Goal: Information Seeking & Learning: Learn about a topic

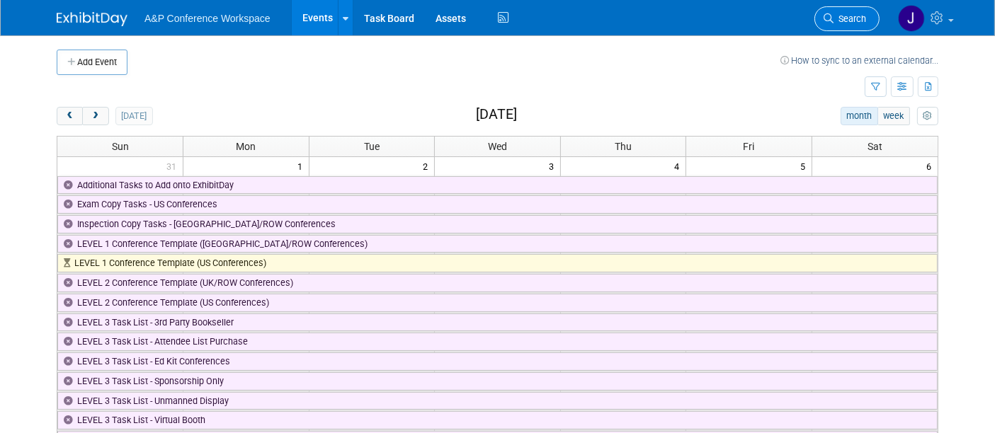
click at [827, 20] on icon at bounding box center [828, 18] width 10 height 10
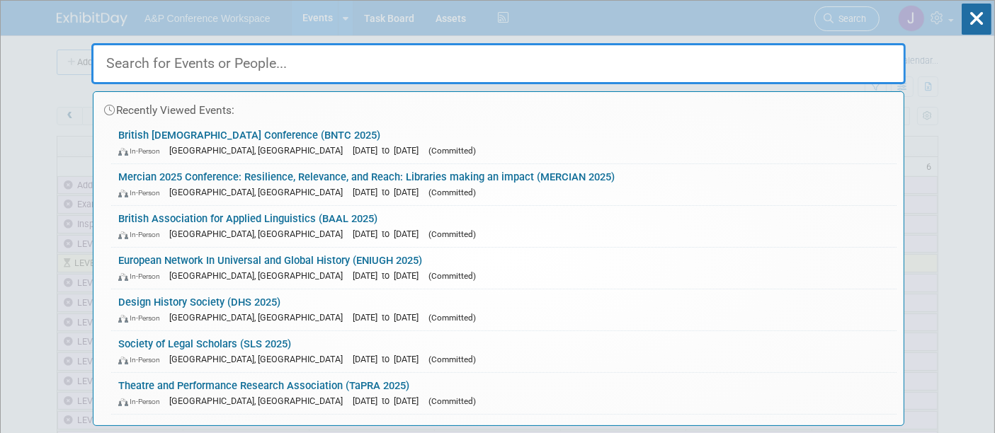
click at [827, 20] on div "Recently Viewed Events: British New Testament Conference (BNTC 2025) In-Person …" at bounding box center [498, 213] width 814 height 425
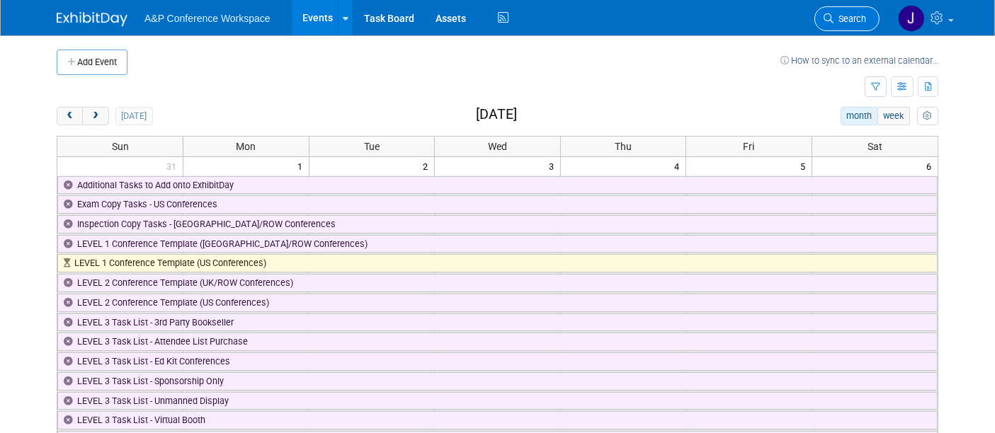
click at [833, 18] on icon at bounding box center [828, 18] width 10 height 10
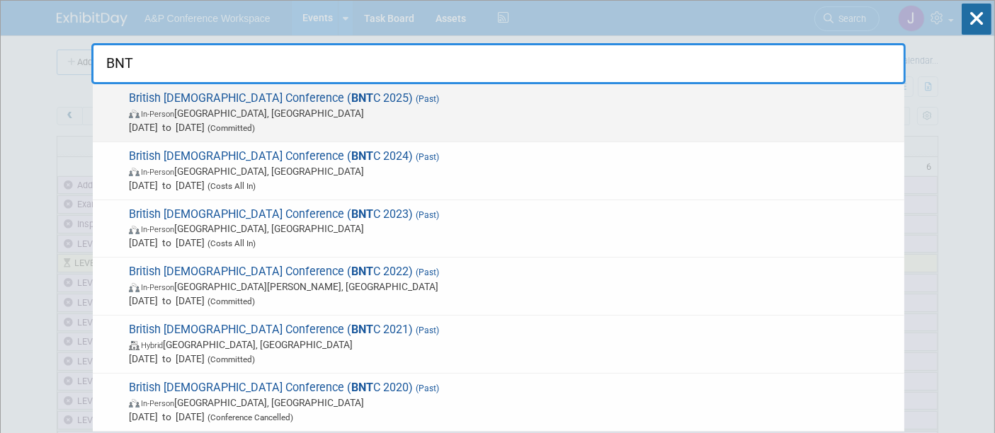
type input "BNT"
click at [377, 111] on span "In-Person Manchester, United Kingdom" at bounding box center [513, 113] width 768 height 14
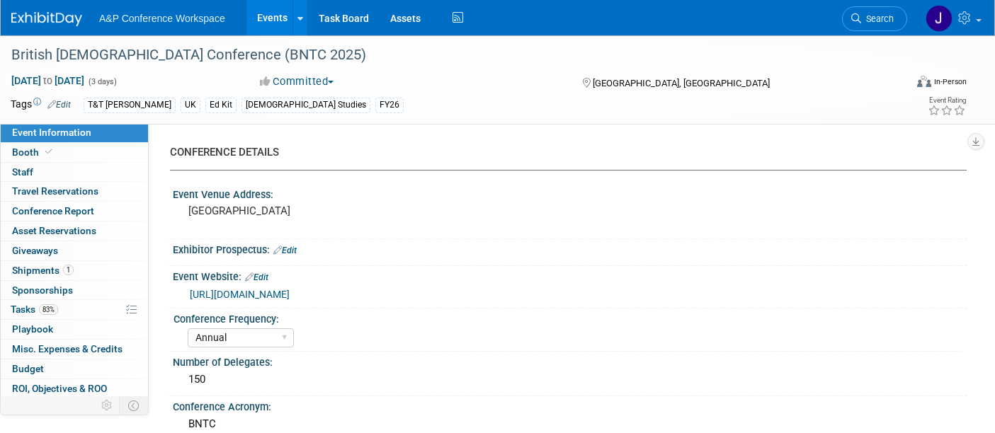
select select "Annual"
select select "Level 3"
select select "Ed Kit"
select select "[DEMOGRAPHIC_DATA] Studies"
select select "T&T [PERSON_NAME]"
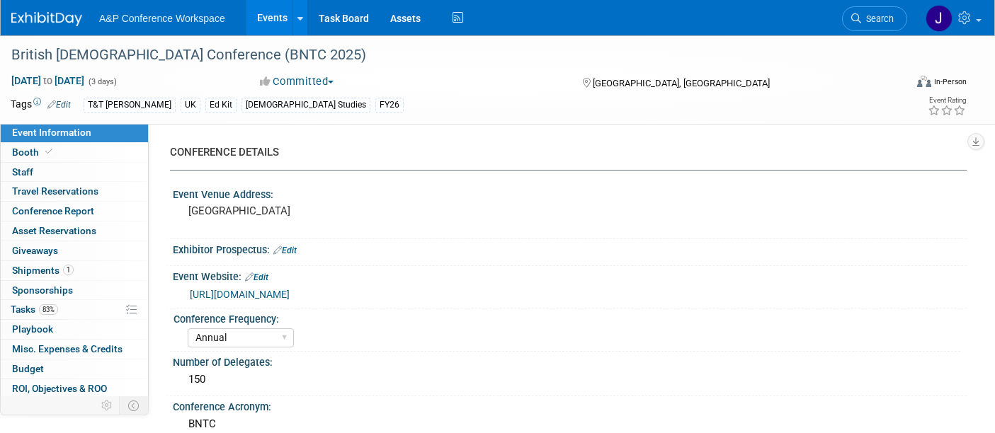
select select "[PERSON_NAME]"
select select "Networking/Commissioning"
click at [39, 211] on span "Conference Report" at bounding box center [53, 210] width 82 height 11
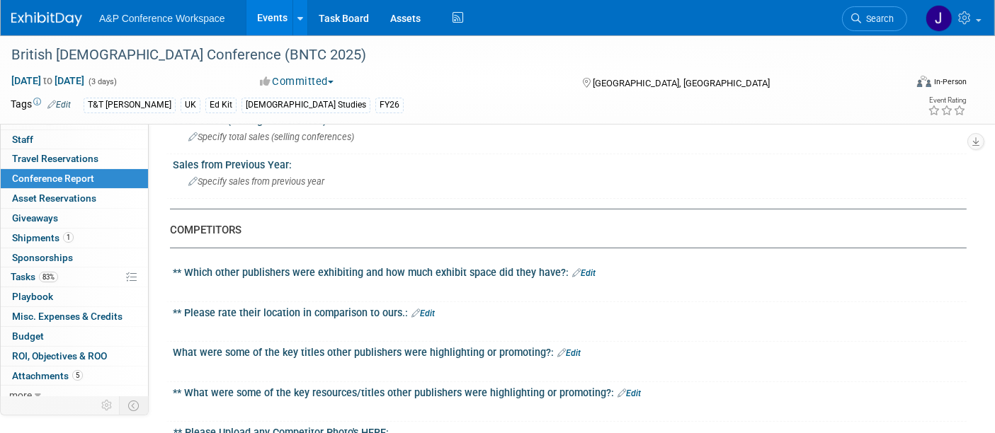
scroll to position [38, 0]
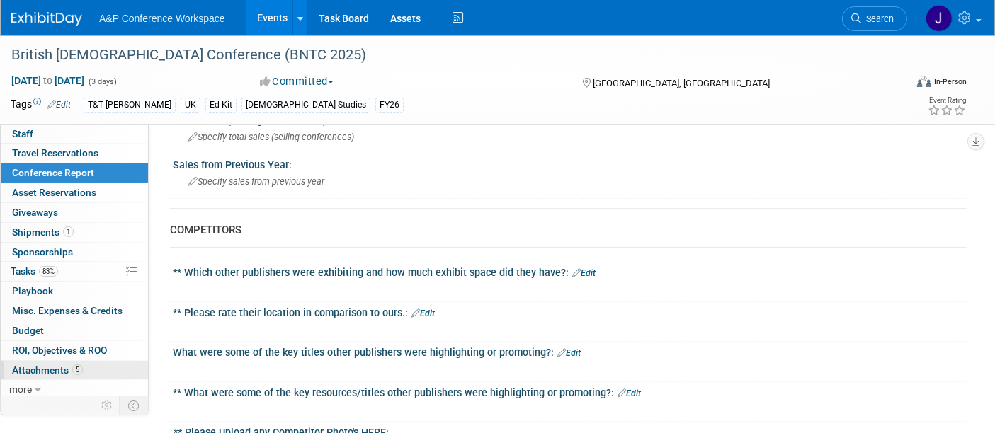
click at [62, 365] on span "Attachments 5" at bounding box center [47, 370] width 71 height 11
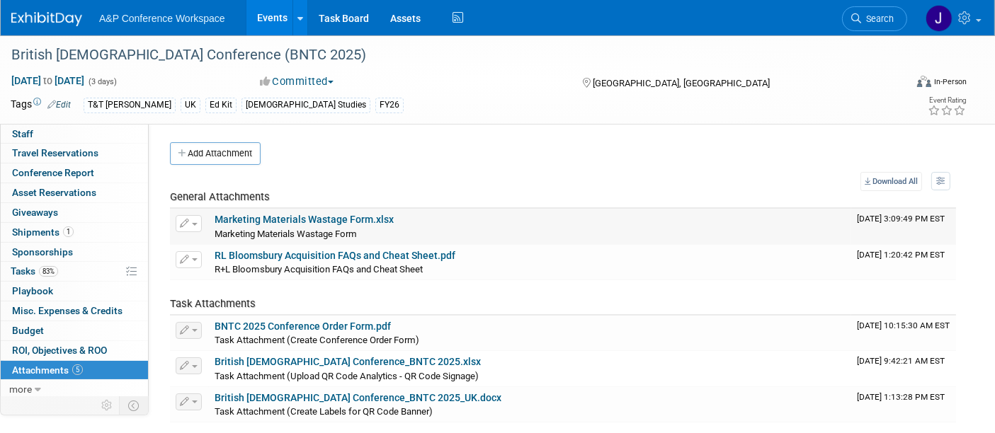
click at [260, 215] on link "Marketing Materials Wastage Form.xlsx" at bounding box center [303, 219] width 179 height 11
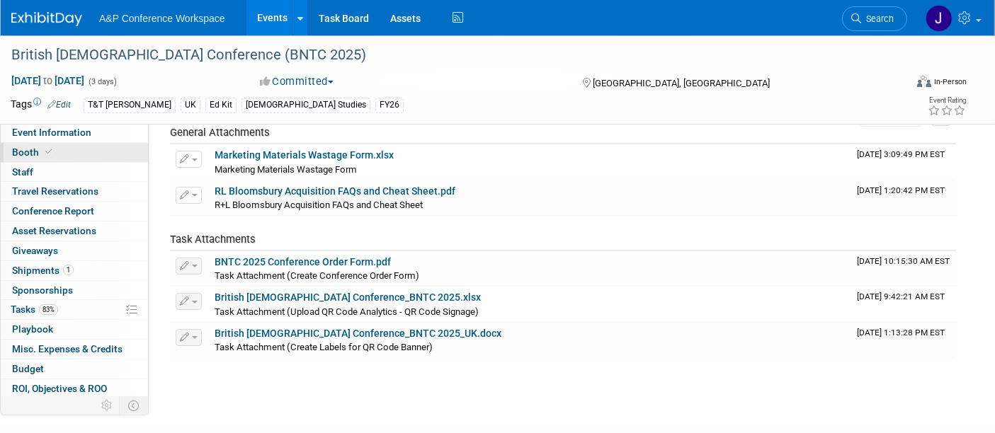
click at [21, 152] on span "Booth" at bounding box center [33, 152] width 43 height 11
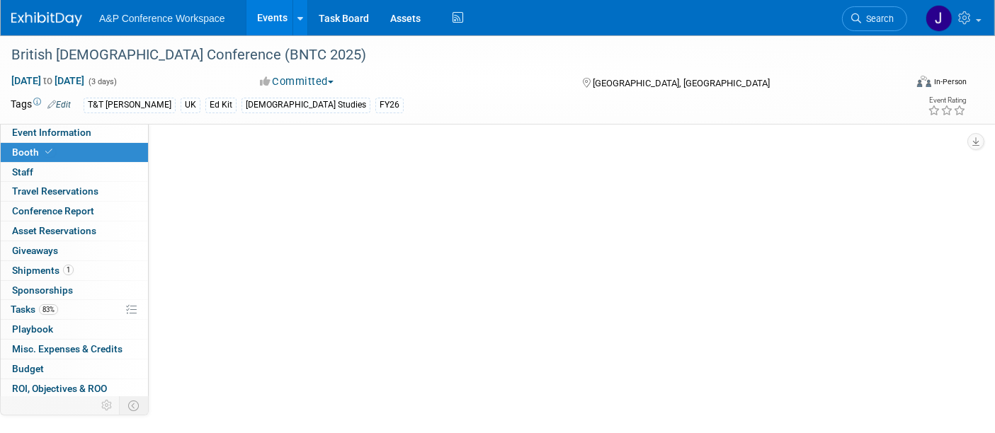
select select "COBA"
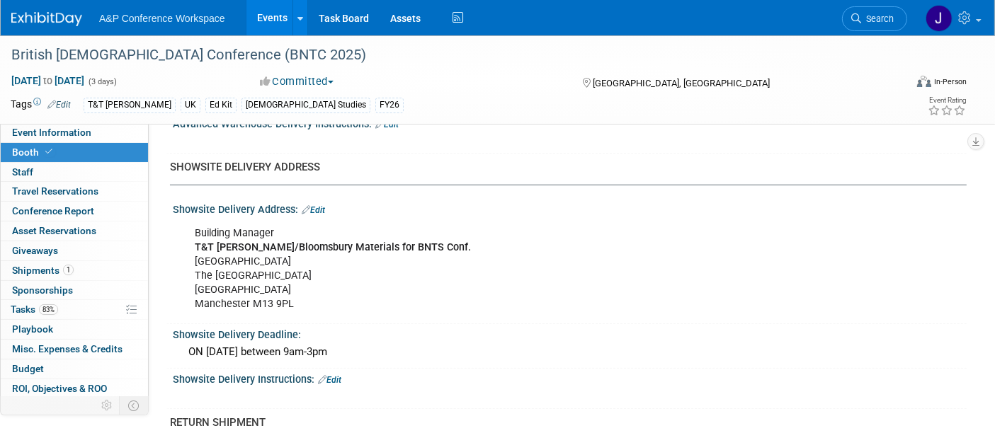
scroll to position [903, 0]
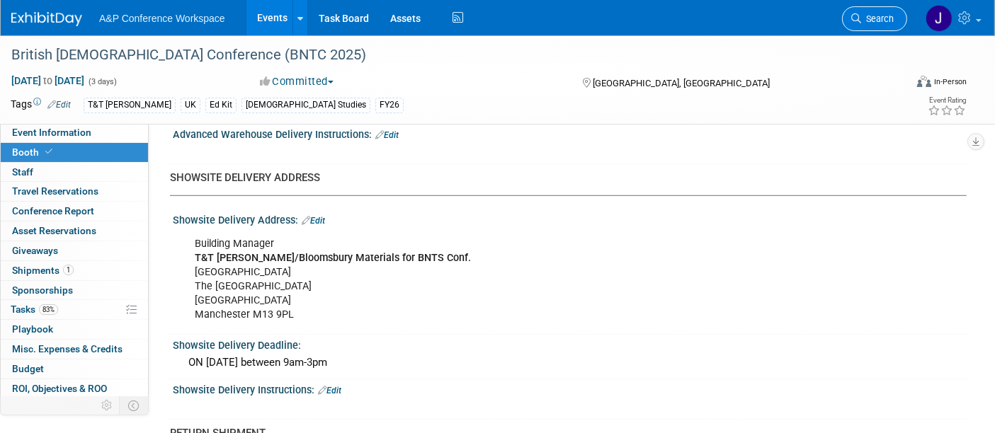
click at [859, 21] on icon at bounding box center [856, 18] width 10 height 10
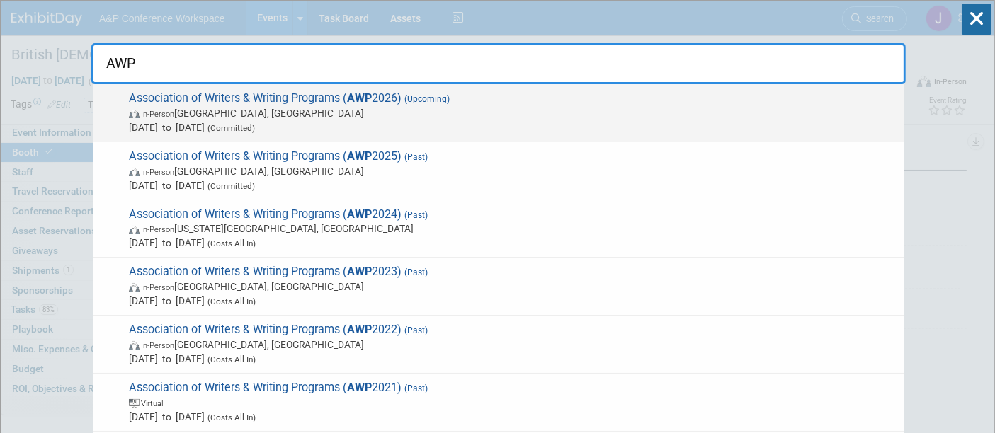
type input "AWP"
click at [426, 108] on span "In-Person Baltimore, MD" at bounding box center [513, 113] width 768 height 14
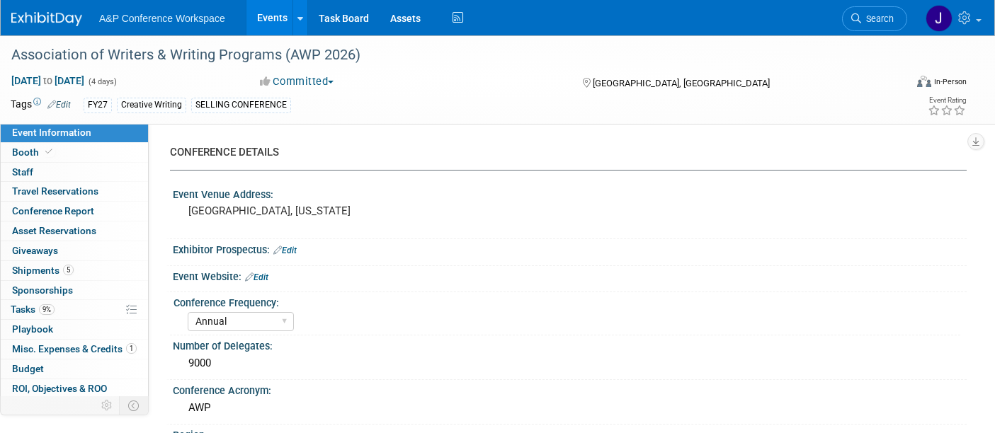
select select "Annual"
select select "Level 1"
select select "In-Person Booth"
select select "Creative Writing"
select select "Bloomsbury Academic"
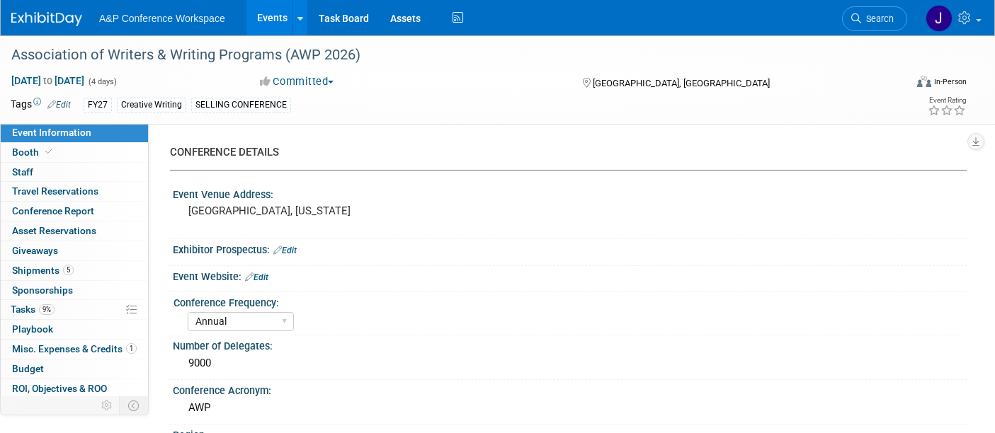
select select "[PERSON_NAME]"
select select "Brand/Subject Presence​"
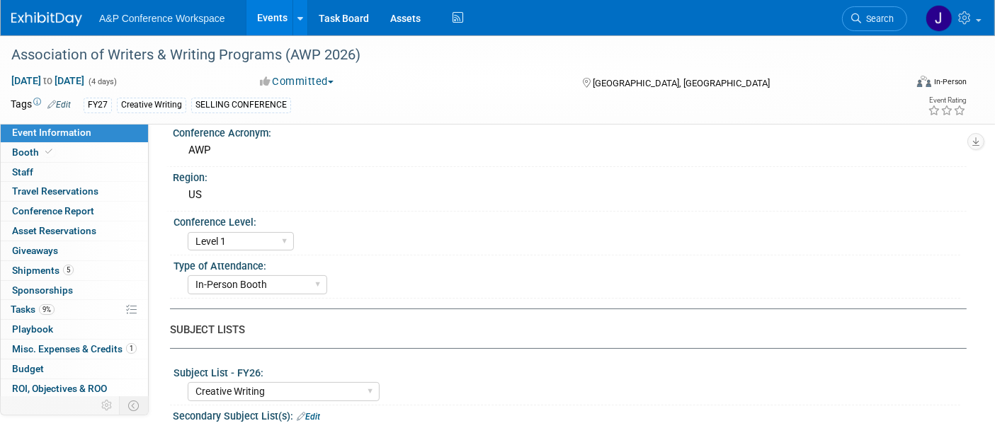
scroll to position [263, 0]
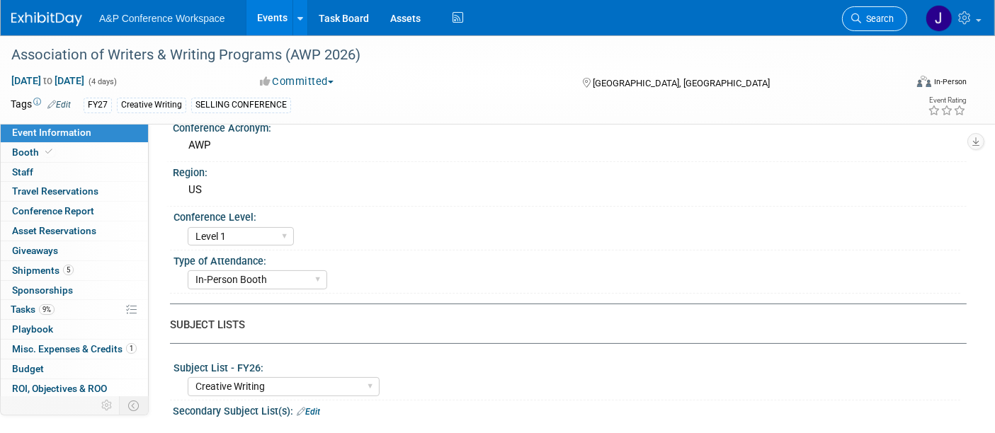
click at [857, 18] on icon at bounding box center [856, 18] width 10 height 10
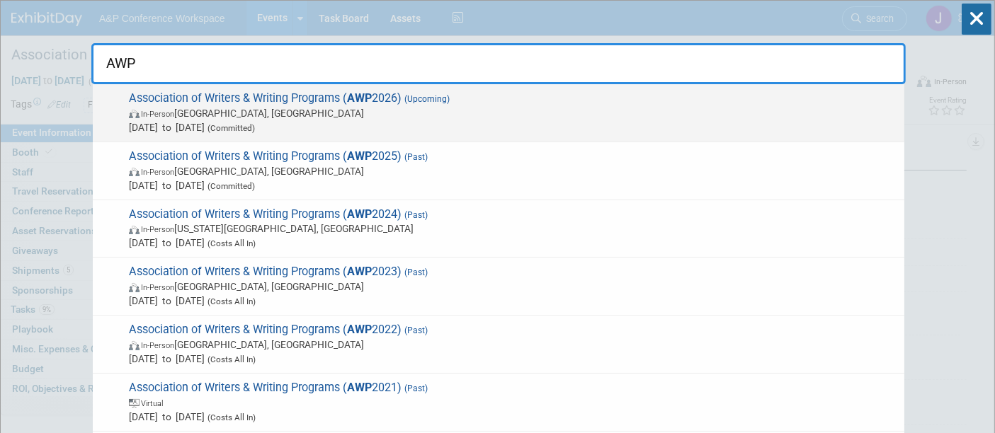
type input "AWP"
click at [350, 122] on span "Mar 4, 2026 to Mar 7, 2026 (Committed)" at bounding box center [513, 127] width 768 height 14
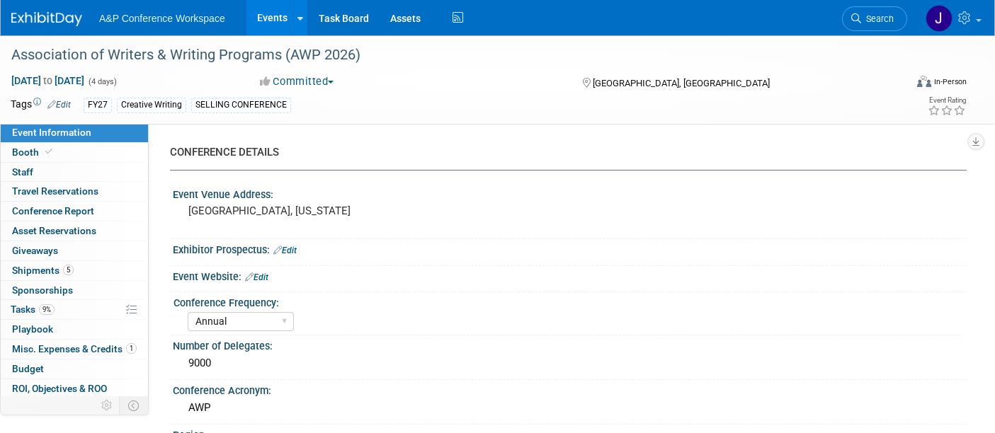
select select "Annual"
select select "Level 1"
select select "In-Person Booth"
select select "Creative Writing"
select select "Bloomsbury Academic"
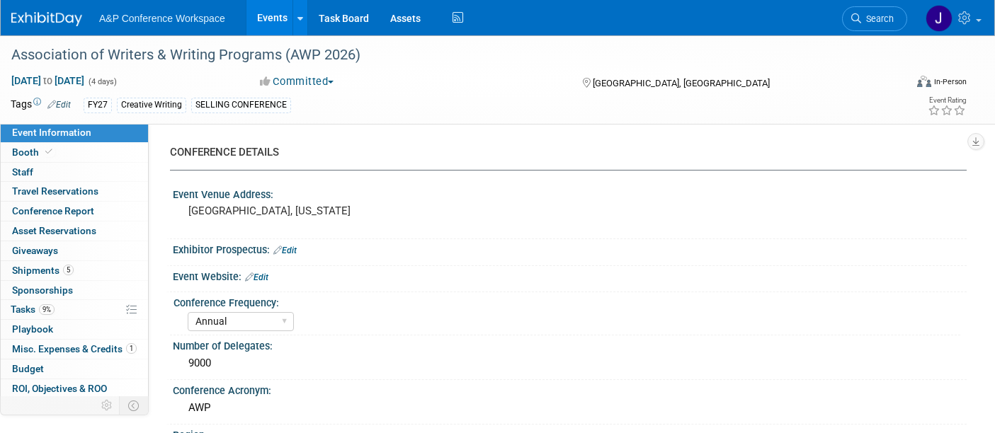
select select "[PERSON_NAME]"
select select "Brand/Subject Presence​"
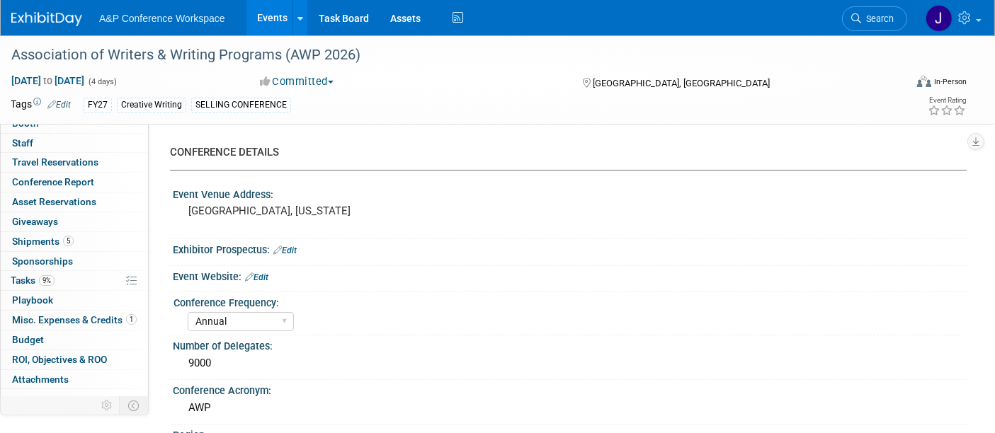
scroll to position [38, 0]
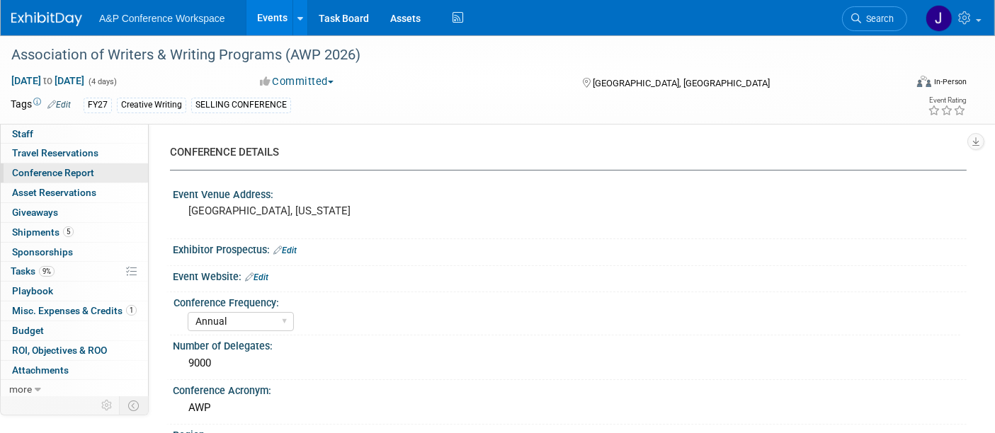
click at [47, 168] on span "Conference Report" at bounding box center [53, 172] width 82 height 11
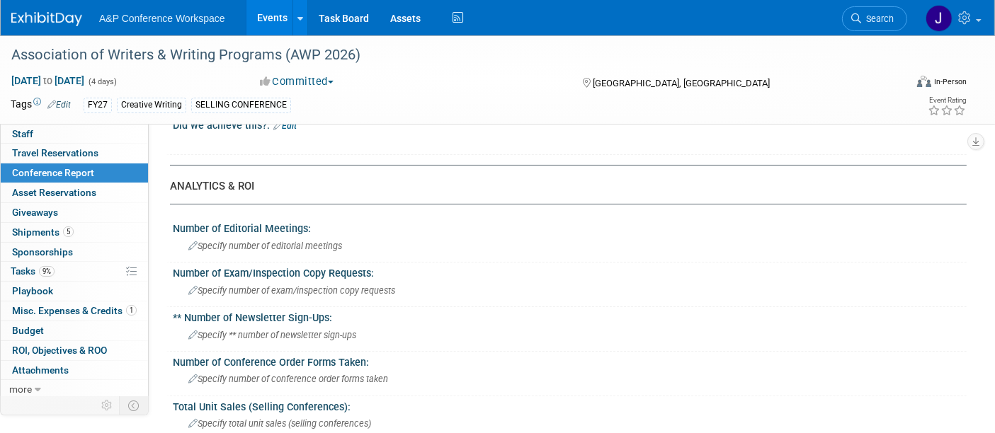
scroll to position [218, 0]
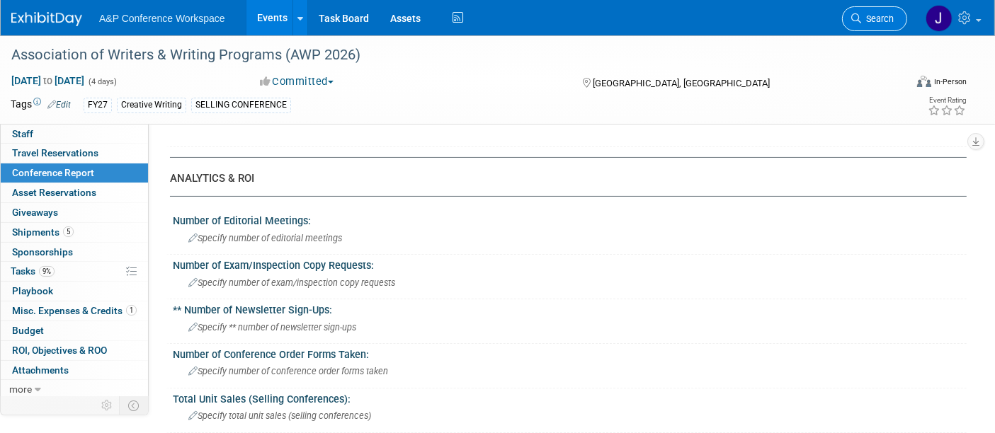
click at [861, 15] on span "Search" at bounding box center [877, 18] width 33 height 11
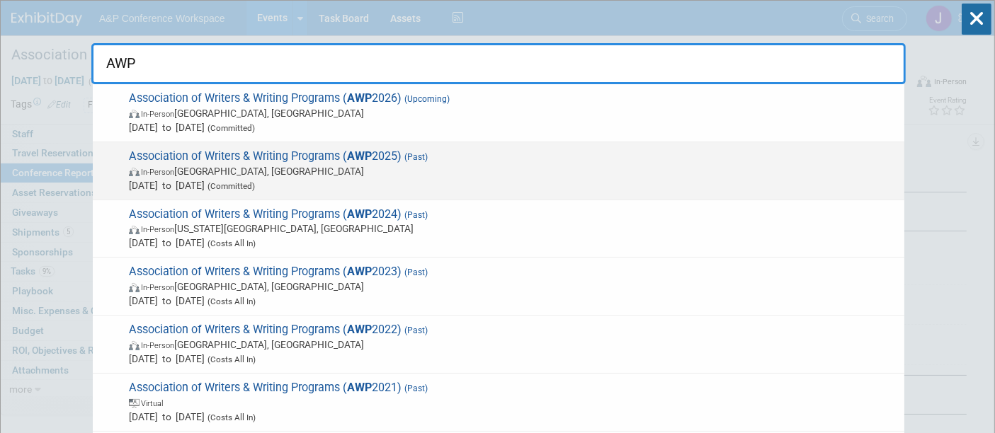
type input "AWP"
click at [435, 161] on span "Association of Writers & Writing Programs ( AWP 2025) (Past) In-Person [GEOGRAP…" at bounding box center [511, 170] width 772 height 43
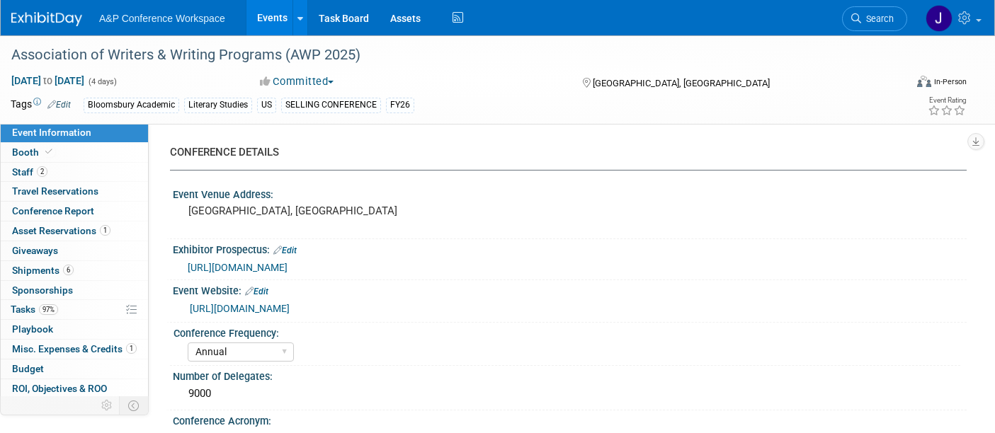
select select "Annual"
select select "Level 1"
select select "In-Person Booth"
select select "Creative Writing"
select select "Bloomsbury Academic"
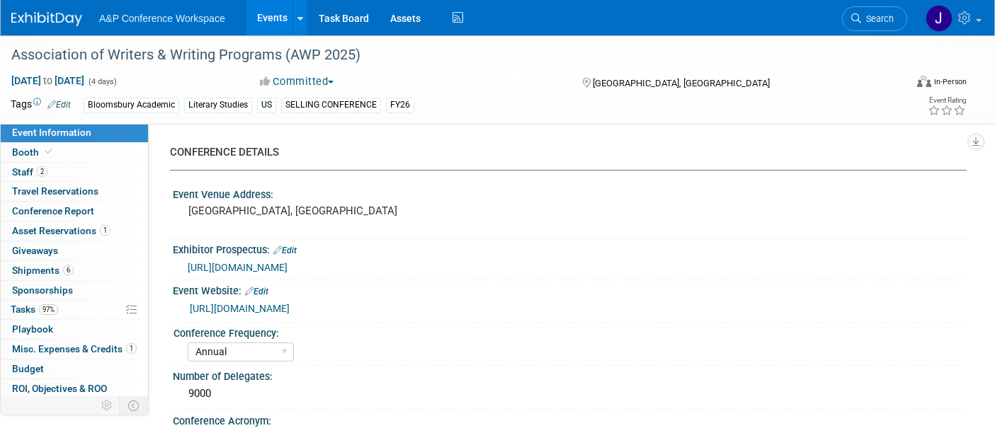
select select "[PERSON_NAME]"
select select "Networking/Commissioning"
click at [44, 209] on span "Conference Report" at bounding box center [53, 210] width 82 height 11
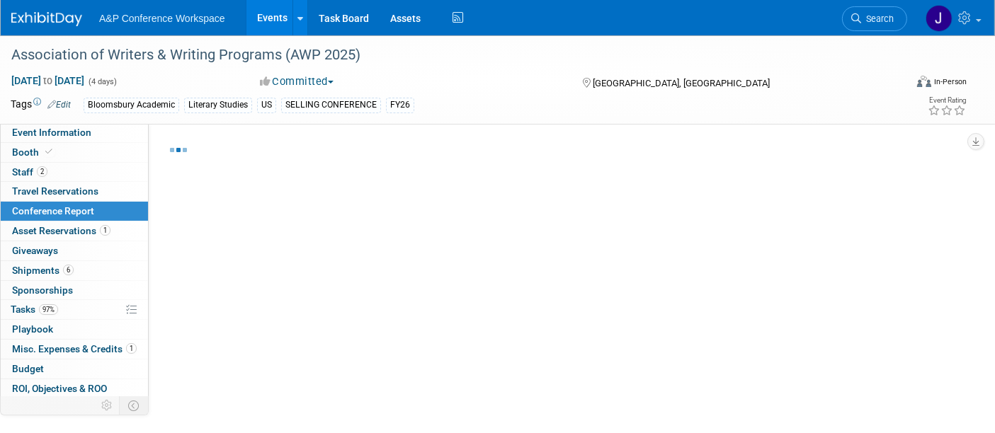
select select "YES"
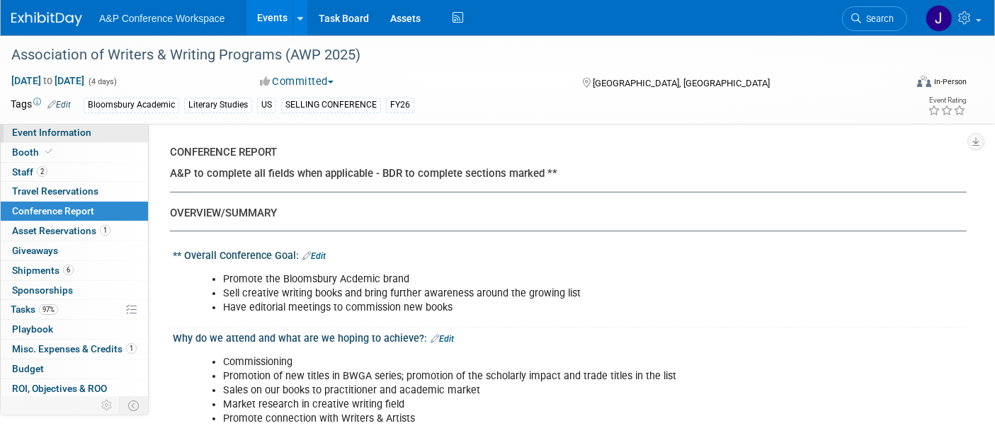
click at [74, 130] on span "Event Information" at bounding box center [51, 132] width 79 height 11
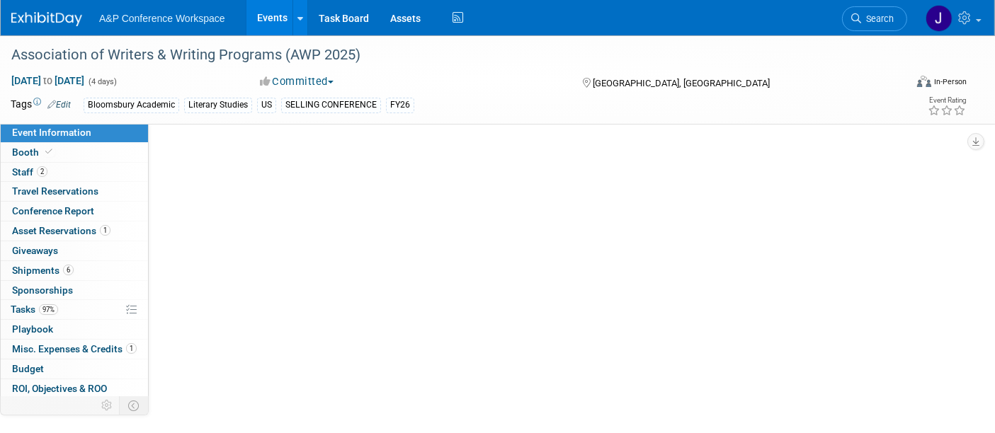
select select "Annual"
select select "Level 1"
select select "In-Person Booth"
select select "Creative Writing"
select select "Bloomsbury Academic"
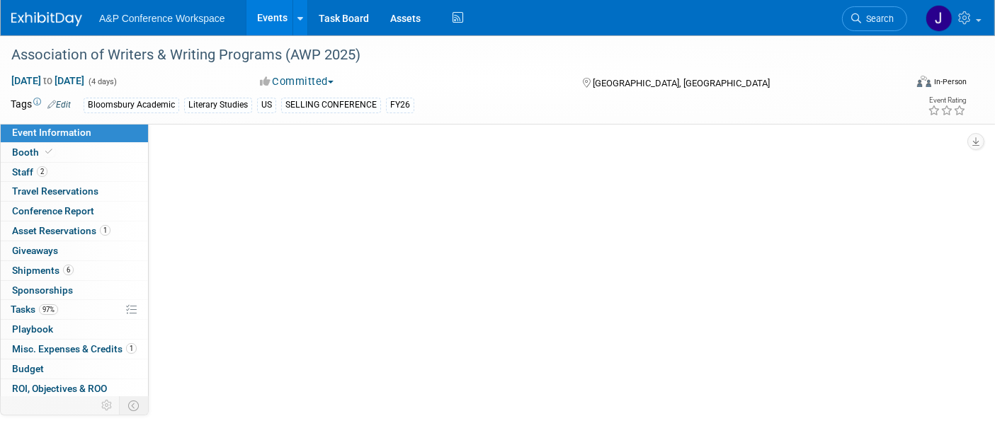
select select "[PERSON_NAME]"
select select "Networking/Commissioning"
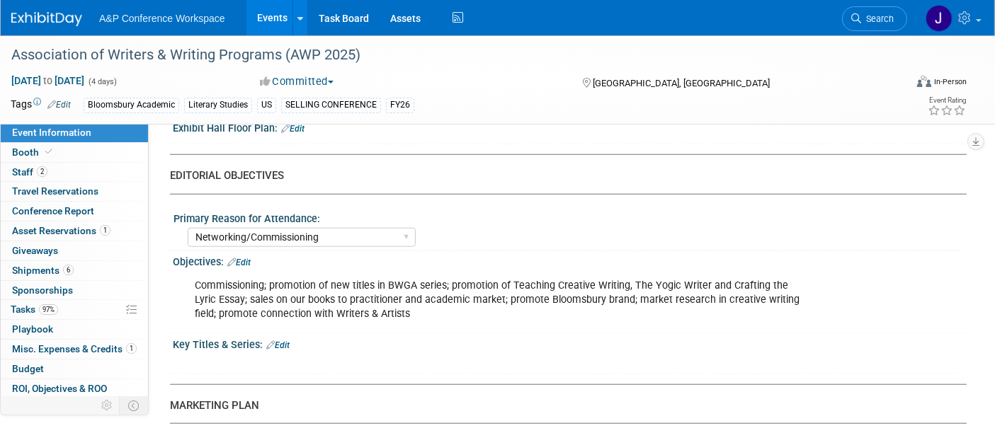
scroll to position [1287, 0]
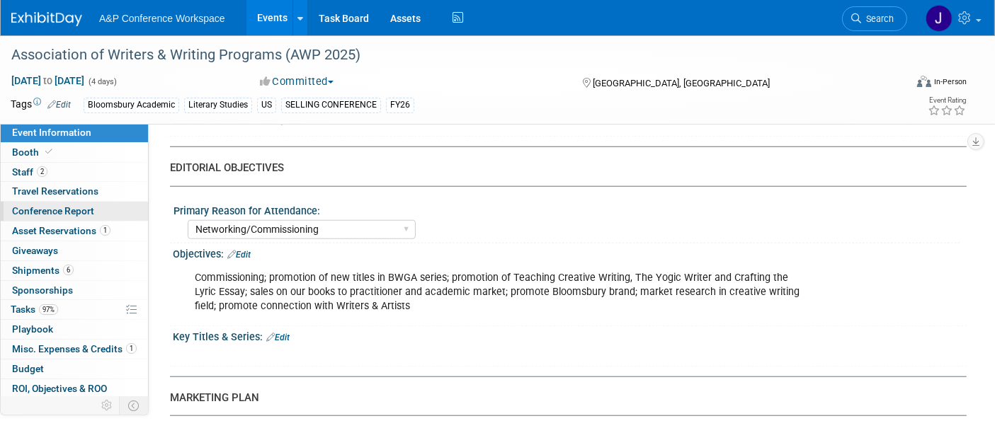
click at [57, 209] on span "Conference Report" at bounding box center [53, 210] width 82 height 11
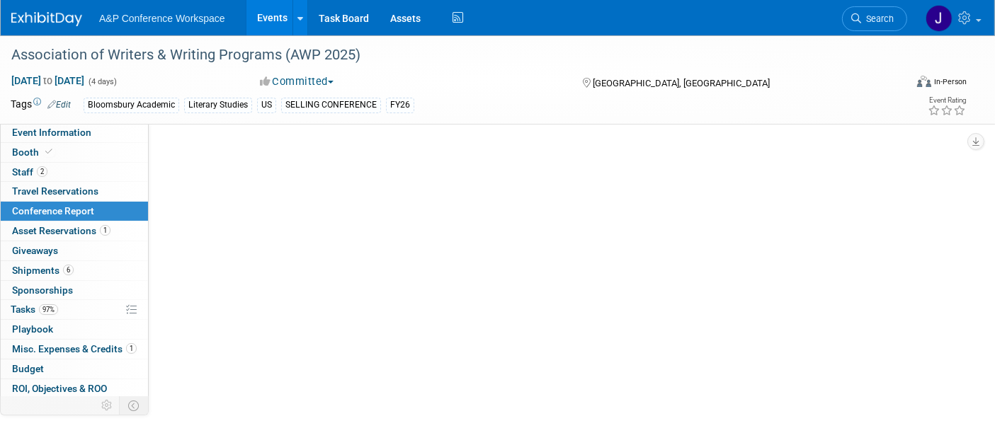
select select "YES"
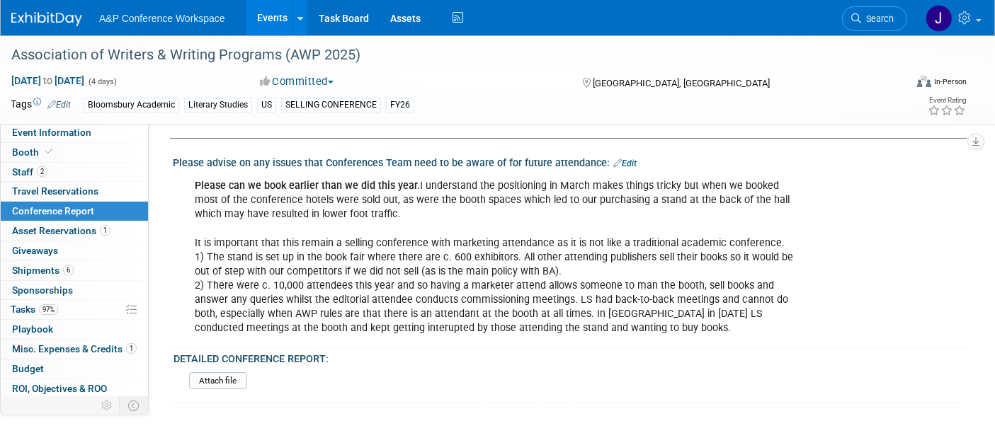
scroll to position [4852, 0]
